Goal: Find specific page/section: Find specific page/section

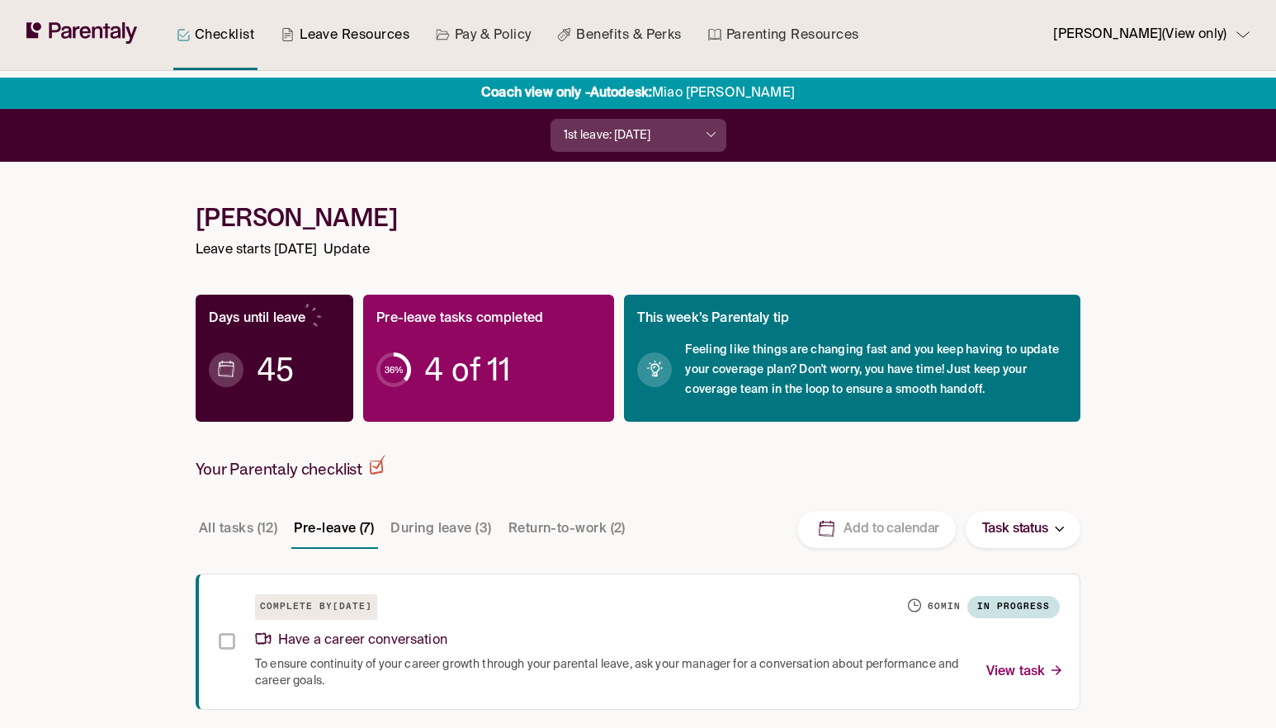
click at [361, 38] on link "Leave Resources" at bounding box center [344, 35] width 135 height 70
